Goal: Navigation & Orientation: Find specific page/section

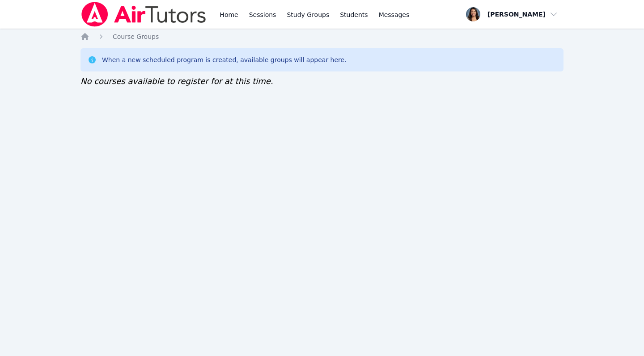
click at [91, 37] on ol "Home Course Groups" at bounding box center [119, 36] width 78 height 9
click at [228, 23] on link "Home" at bounding box center [229, 14] width 22 height 29
